Goal: Task Accomplishment & Management: Manage account settings

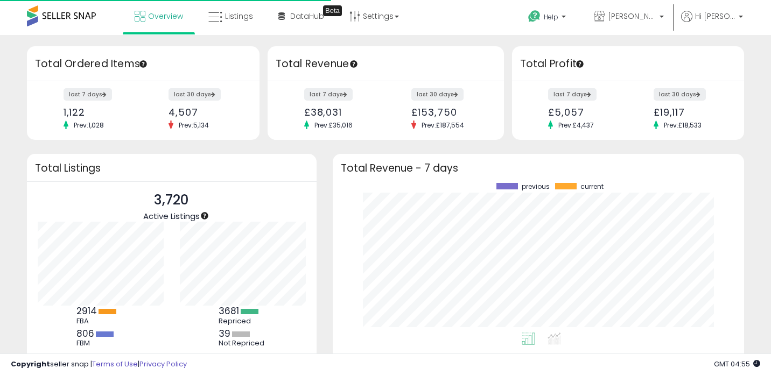
scroll to position [150, 390]
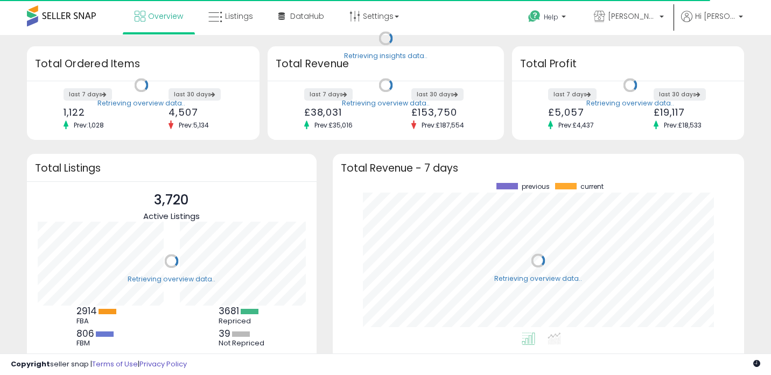
scroll to position [150, 390]
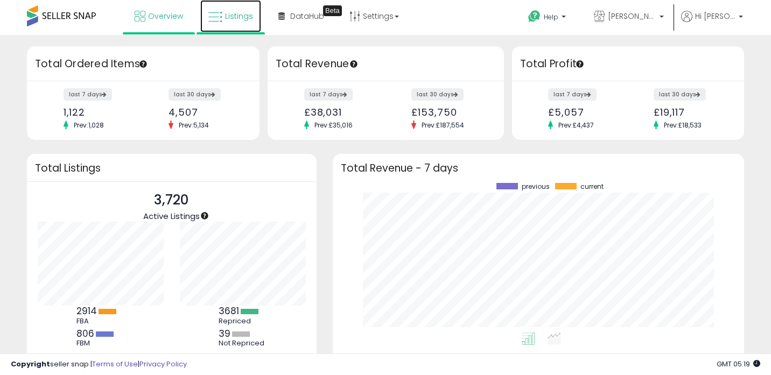
click at [245, 5] on link "Listings" at bounding box center [230, 16] width 61 height 32
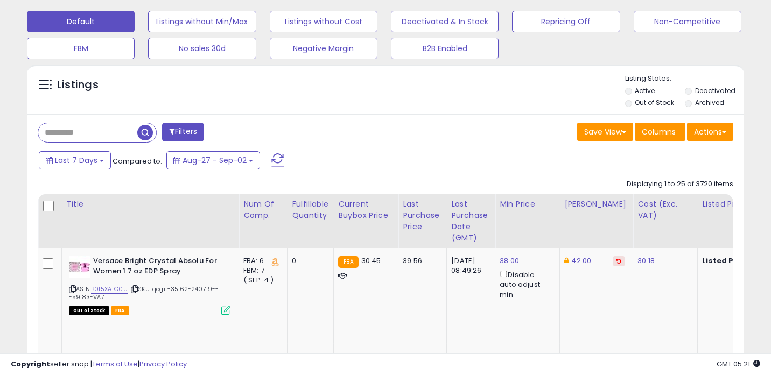
scroll to position [258, 0]
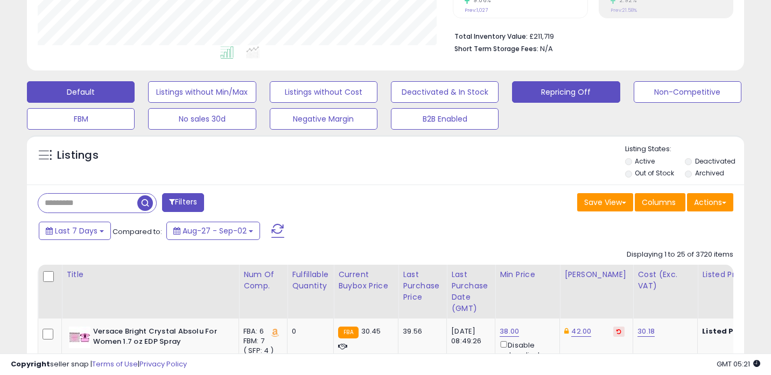
click at [550, 101] on button "Repricing Off" at bounding box center [566, 92] width 108 height 22
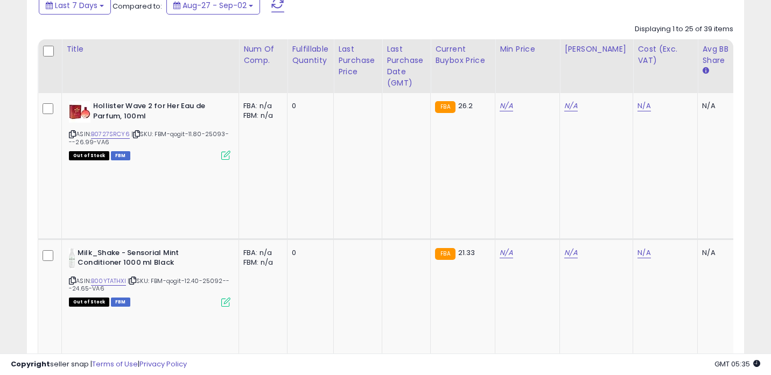
scroll to position [508, 0]
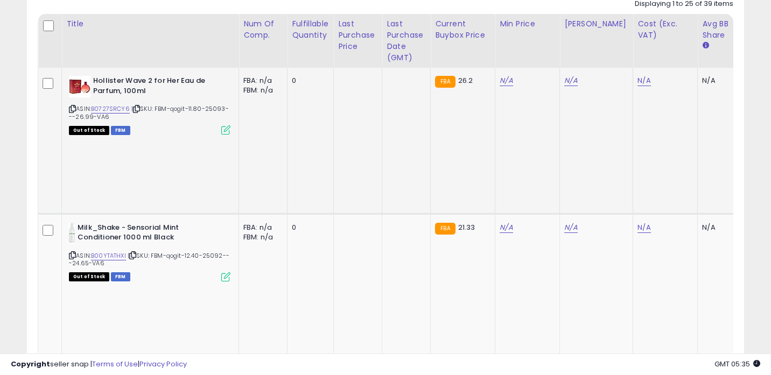
click at [72, 110] on icon at bounding box center [72, 109] width 7 height 6
click at [73, 252] on icon at bounding box center [72, 255] width 7 height 6
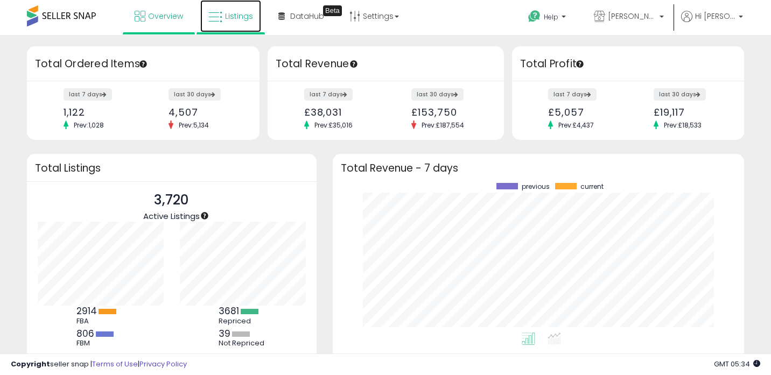
click at [242, 26] on link "Listings" at bounding box center [230, 16] width 61 height 32
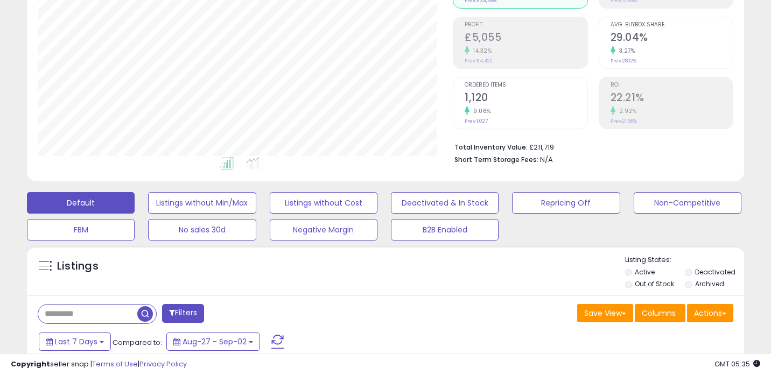
scroll to position [159, 0]
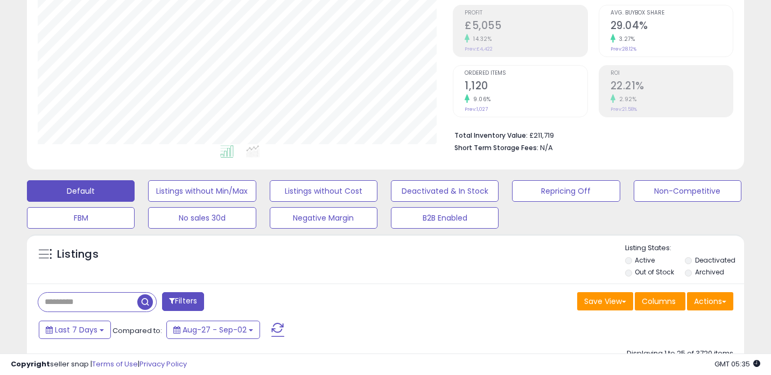
click at [118, 300] on input "text" at bounding box center [87, 302] width 99 height 19
paste input "**********"
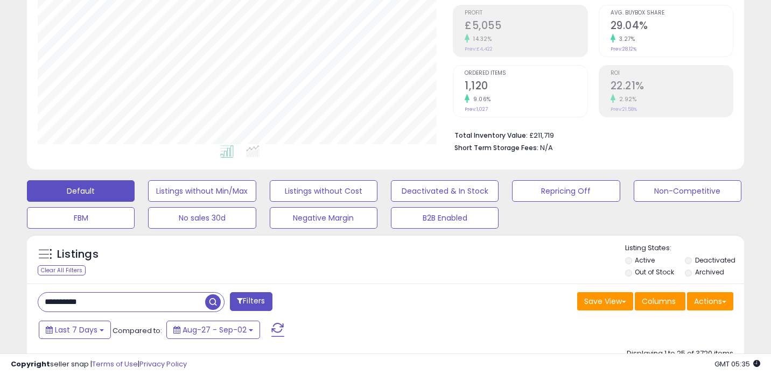
type input "**********"
click at [218, 303] on span "button" at bounding box center [213, 302] width 16 height 16
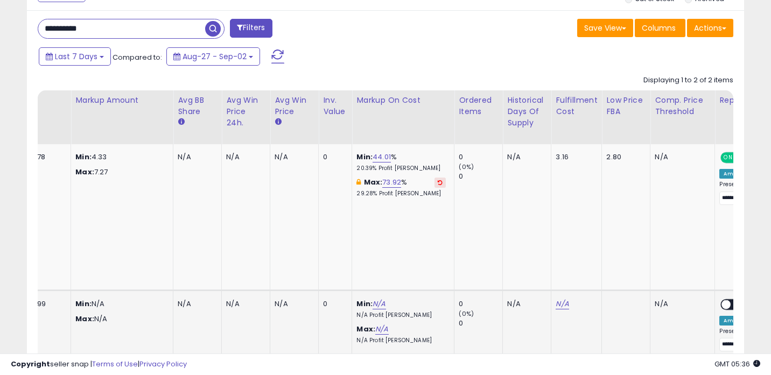
scroll to position [0, 808]
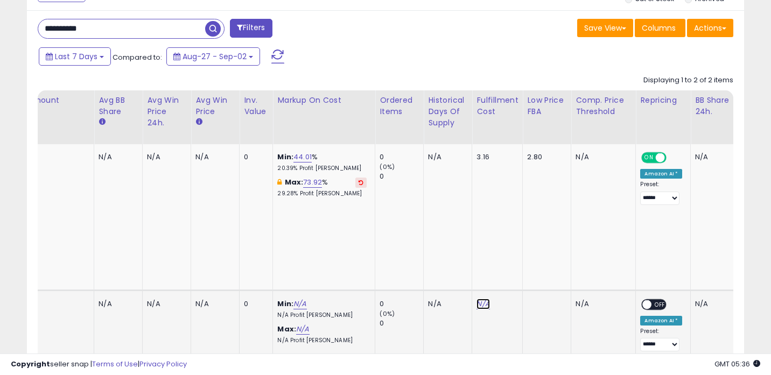
click at [476, 299] on link "N/A" at bounding box center [482, 304] width 13 height 11
type input "*"
click button "submit" at bounding box center [509, 204] width 18 height 16
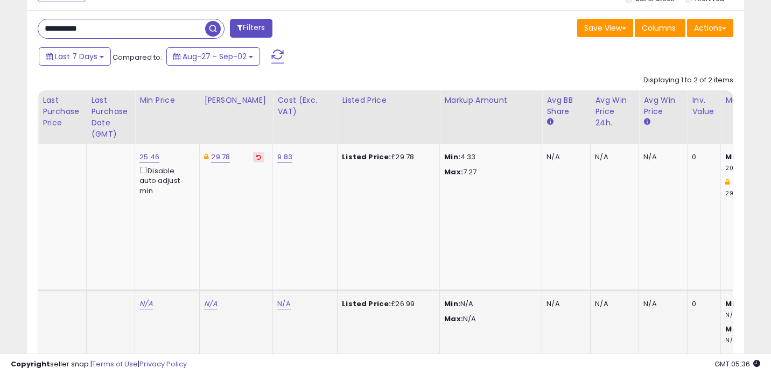
scroll to position [0, 260]
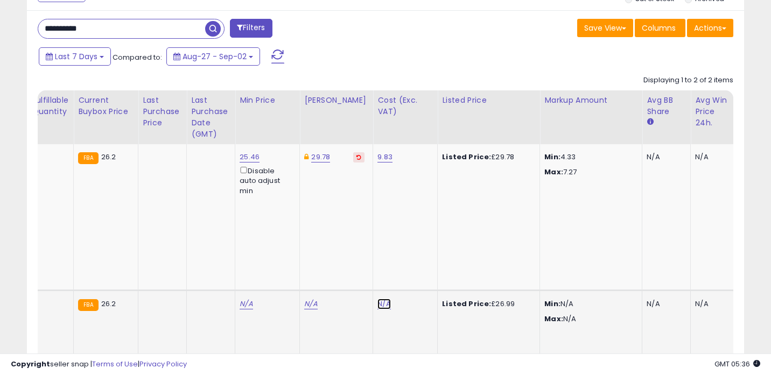
click at [377, 299] on link "N/A" at bounding box center [383, 304] width 13 height 11
type input "****"
click button "submit" at bounding box center [410, 204] width 18 height 16
click at [251, 299] on link "25.22" at bounding box center [248, 304] width 19 height 11
type input "*****"
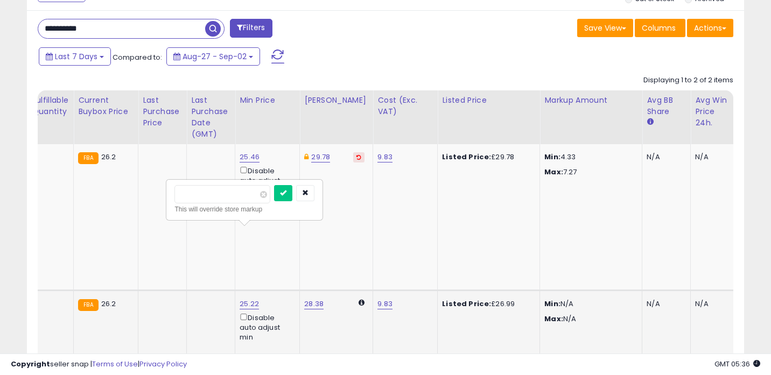
click button "submit" at bounding box center [283, 193] width 18 height 16
click at [314, 299] on link "28.38" at bounding box center [313, 304] width 19 height 11
type input "*****"
click button "submit" at bounding box center [348, 193] width 18 height 16
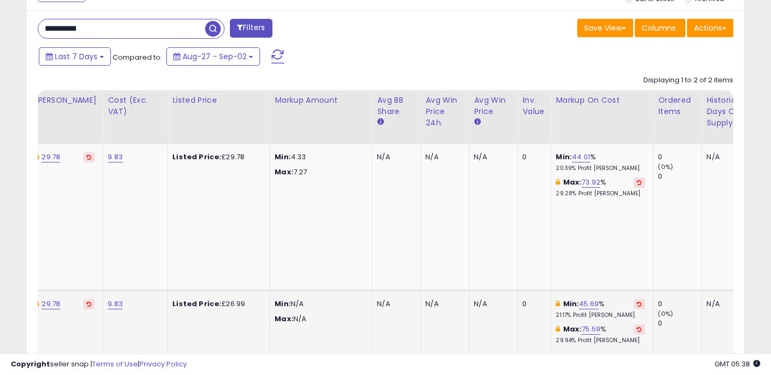
scroll to position [0, 520]
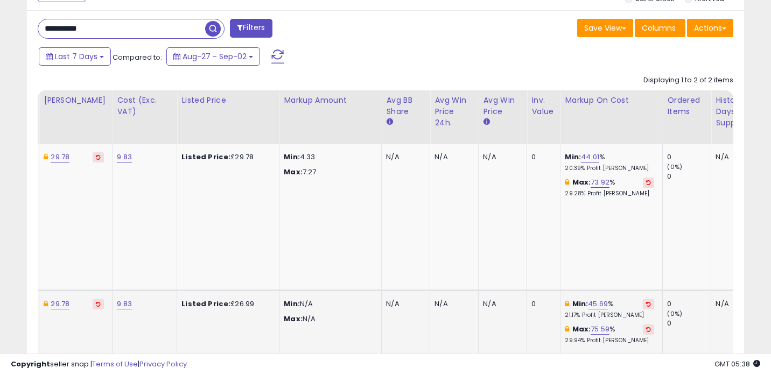
click at [314, 314] on p "Max: N/A" at bounding box center [328, 319] width 89 height 10
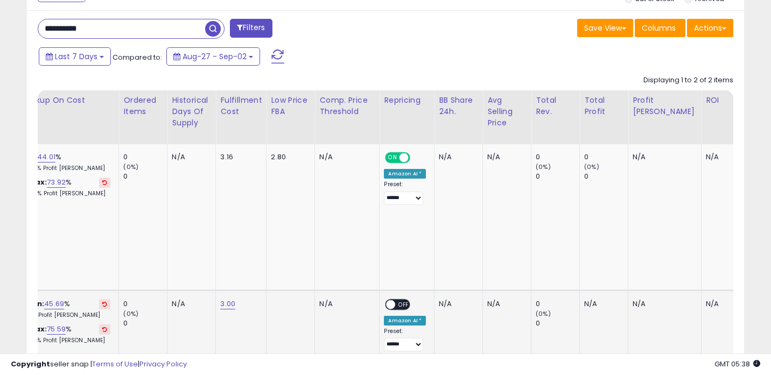
scroll to position [0, 1221]
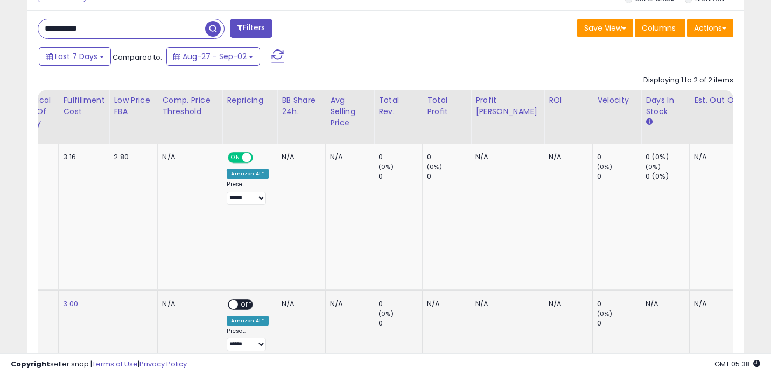
click at [238, 300] on span "OFF" at bounding box center [246, 304] width 17 height 9
click at [124, 29] on input "**********" at bounding box center [121, 28] width 167 height 19
paste input "text"
type input "**********"
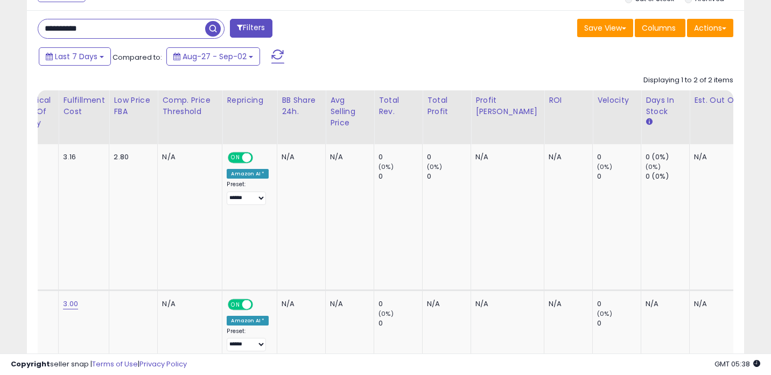
click at [214, 25] on span "button" at bounding box center [213, 29] width 16 height 16
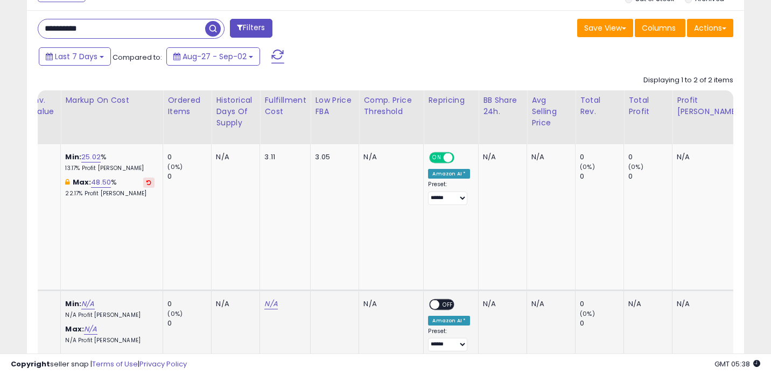
scroll to position [0, 1004]
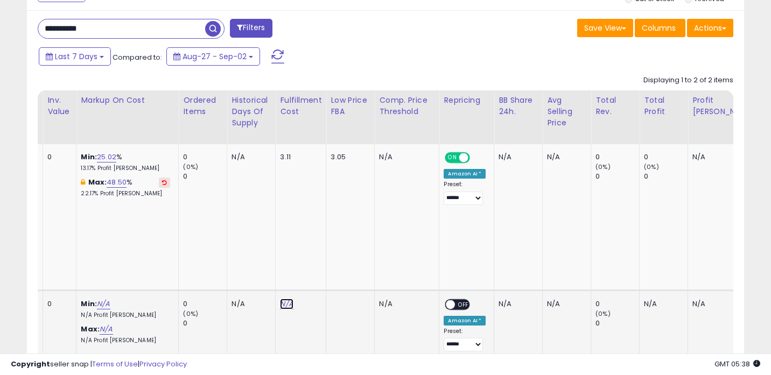
click at [284, 299] on link "N/A" at bounding box center [286, 304] width 13 height 11
type input "*"
click at [322, 202] on button "submit" at bounding box center [313, 204] width 18 height 16
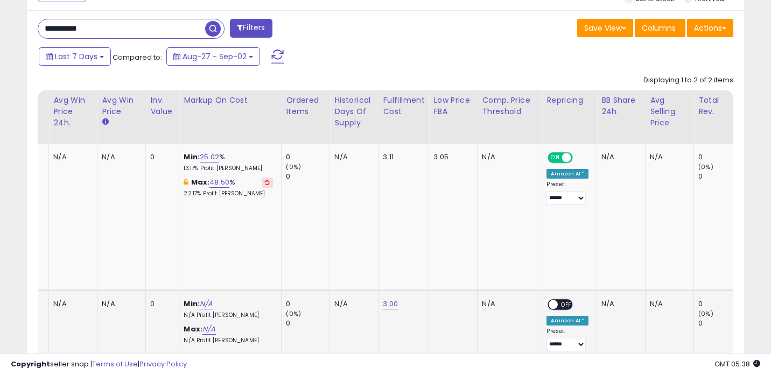
scroll to position [0, 0]
